Goal: Information Seeking & Learning: Learn about a topic

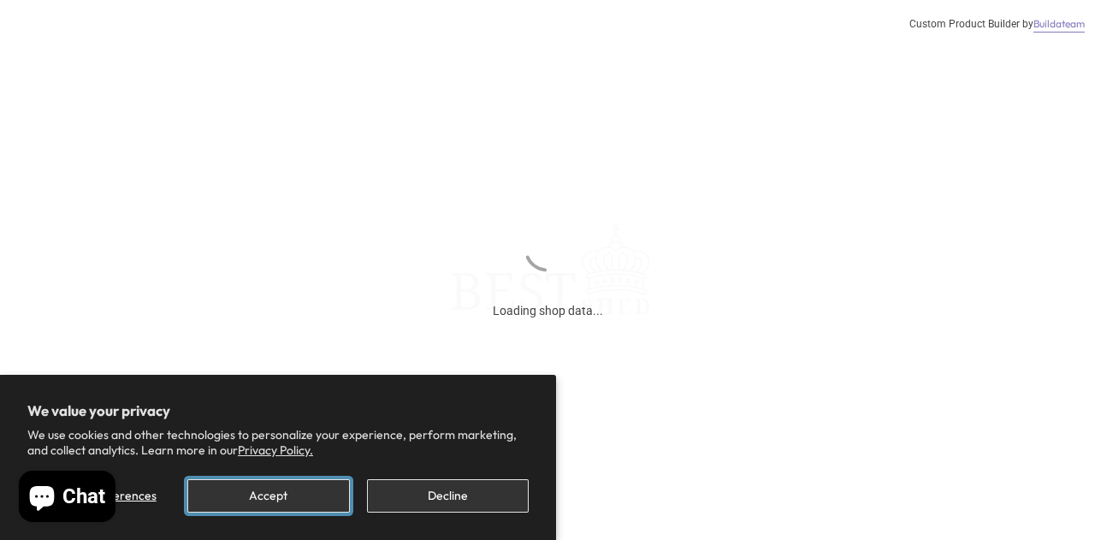
click at [328, 490] on button "Accept" at bounding box center [268, 495] width 162 height 33
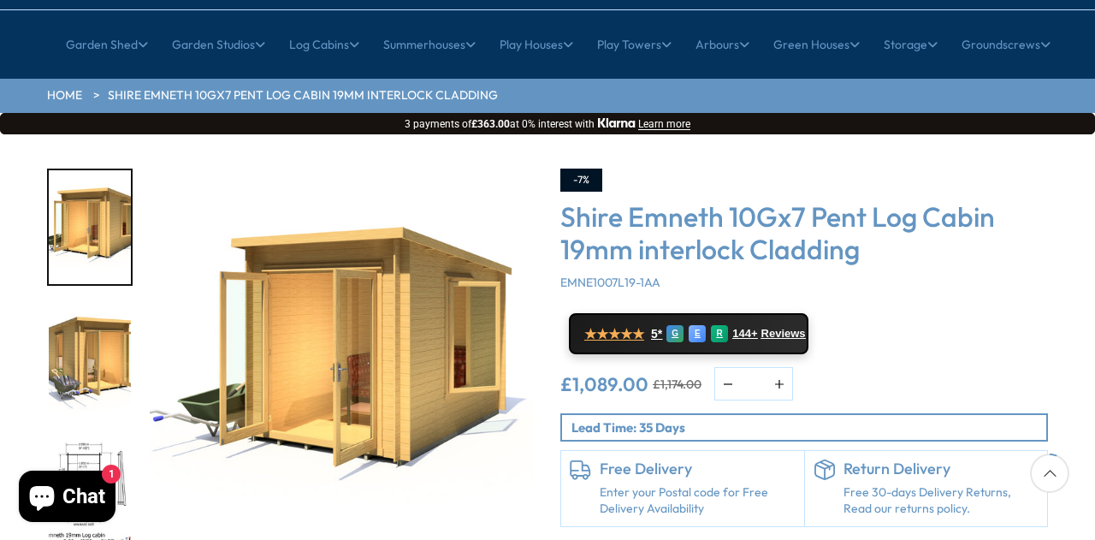
scroll to position [171, 0]
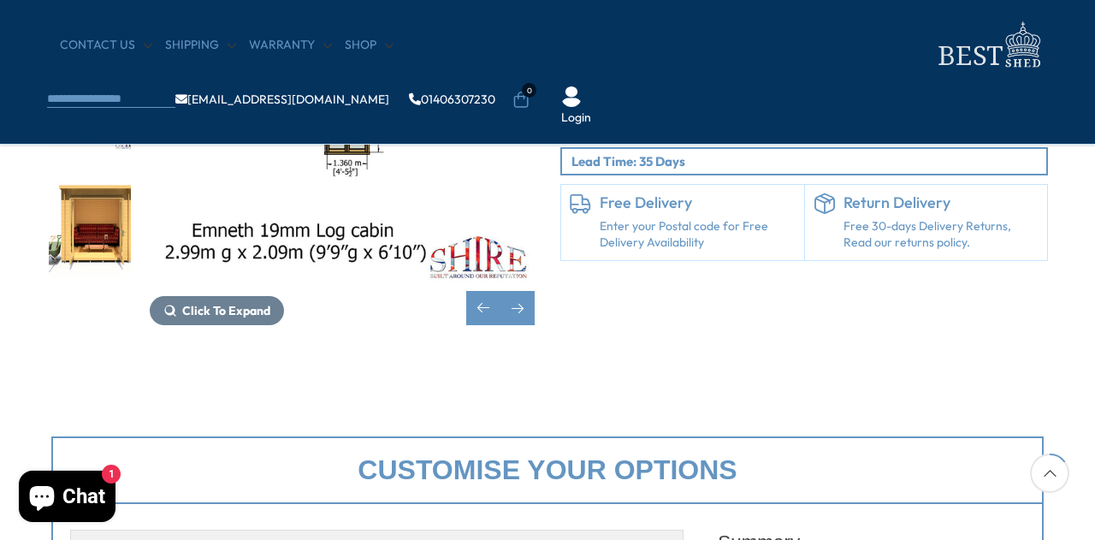
scroll to position [257, 0]
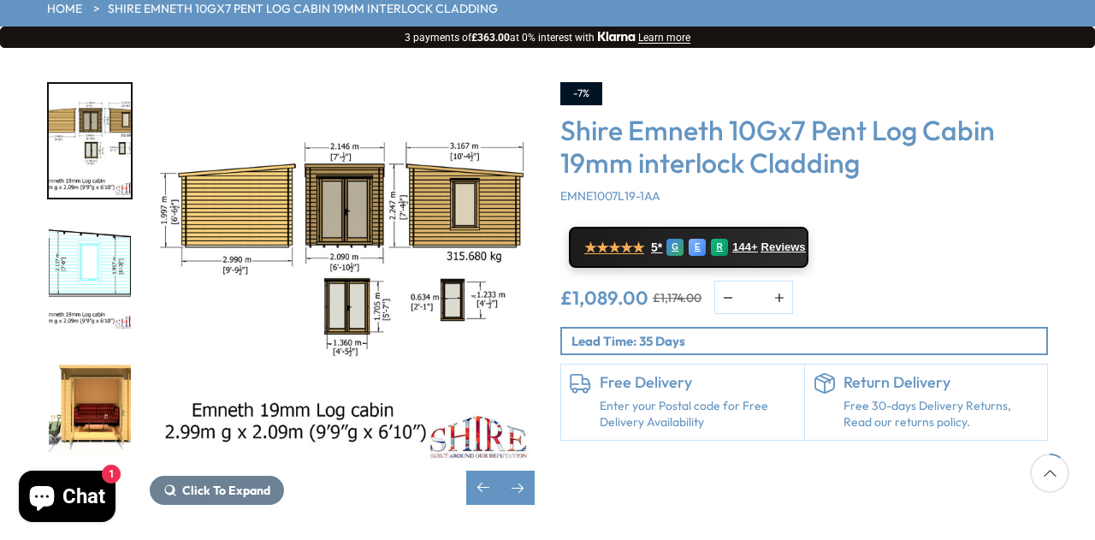
click at [108, 352] on img "6 / 12" at bounding box center [90, 409] width 82 height 114
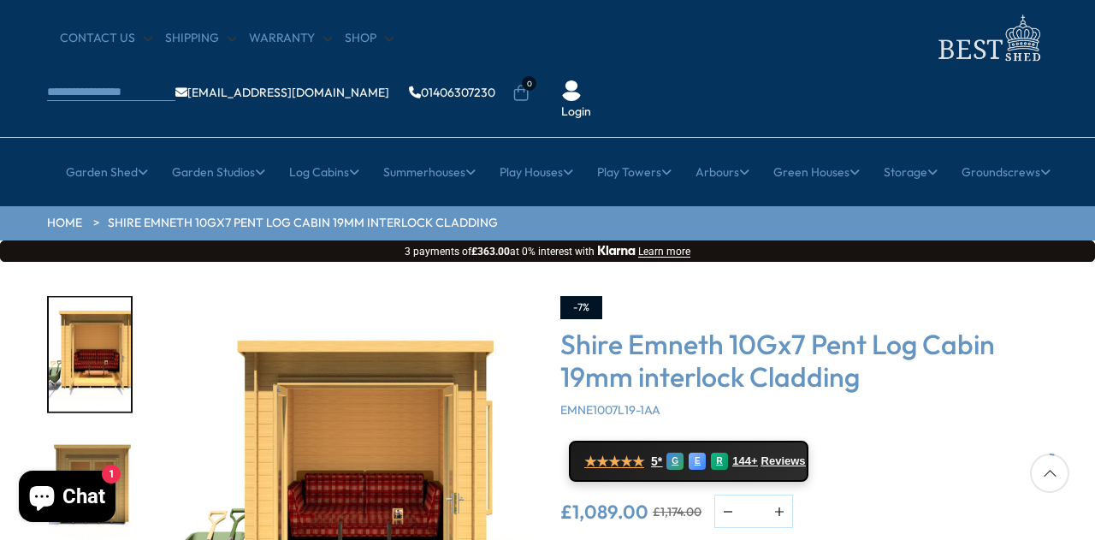
scroll to position [0, 0]
